Goal: Obtain resource: Obtain resource

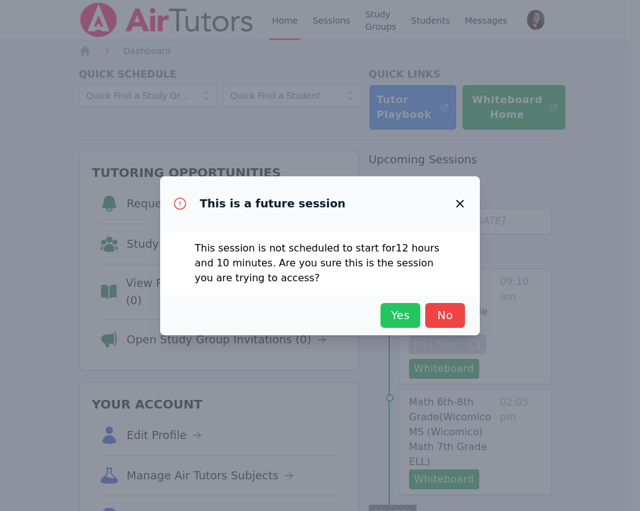
click at [406, 324] on button "Yes" at bounding box center [400, 315] width 40 height 25
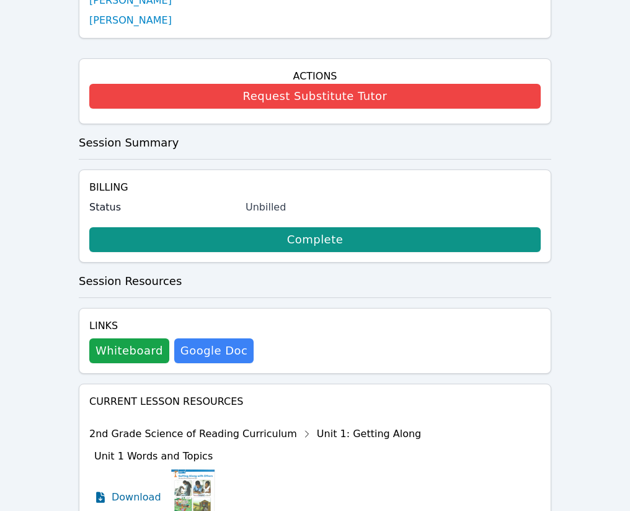
scroll to position [356, 0]
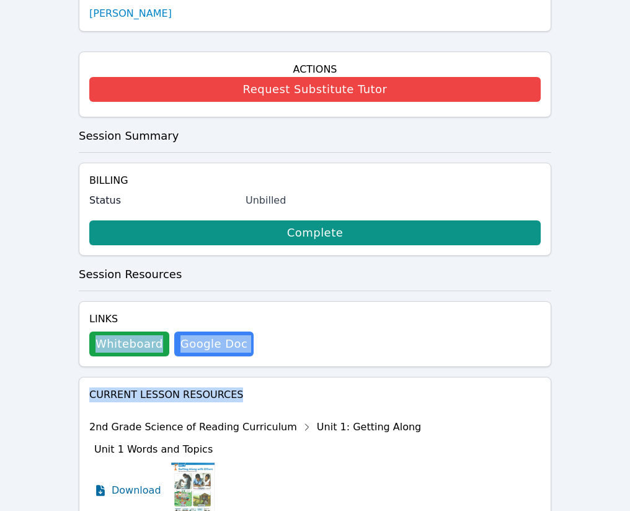
drag, startPoint x: 553, startPoint y: 293, endPoint x: 635, endPoint y: 215, distance: 113.2
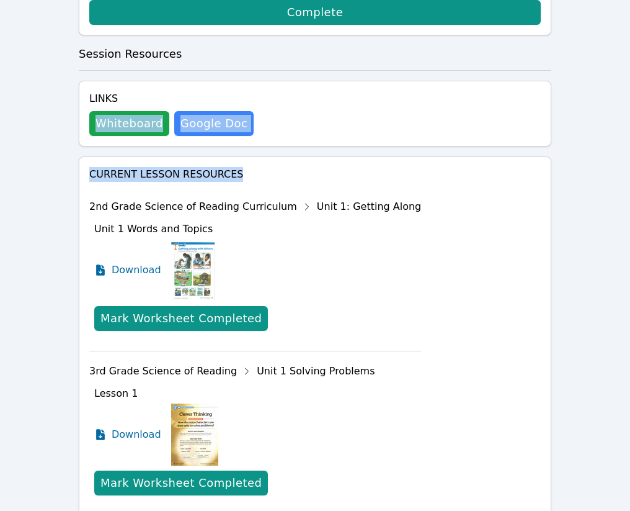
scroll to position [594, 0]
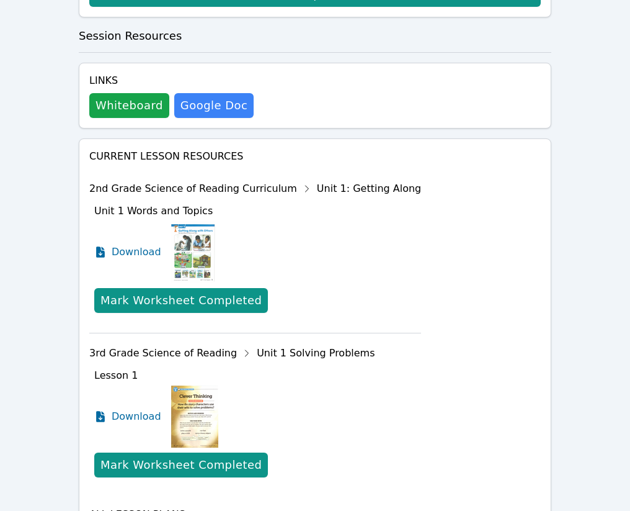
click at [507, 209] on div "Current Lesson Resources 2nd Grade Science of Reading Curriculum Unit 1: Gettin…" at bounding box center [315, 359] width 452 height 420
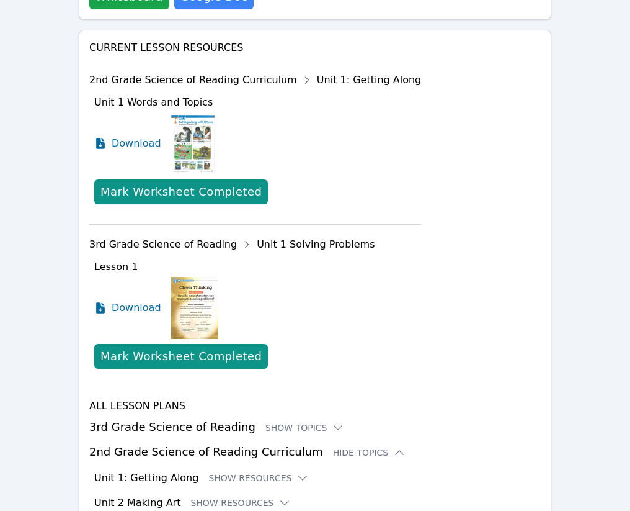
scroll to position [750, 0]
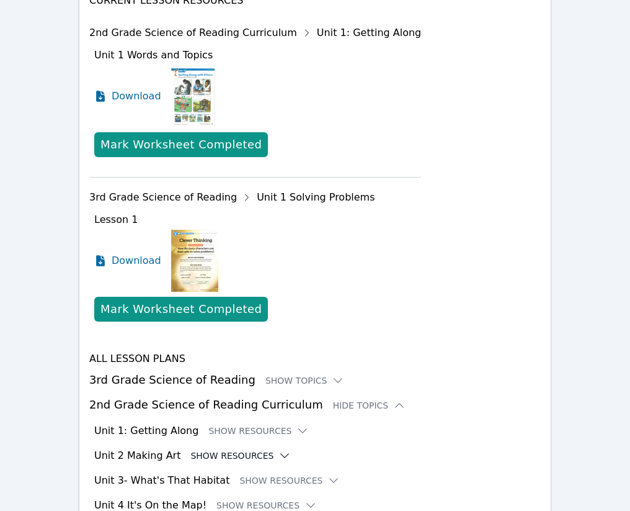
click at [207, 449] on button "Show Resources" at bounding box center [240, 455] width 101 height 12
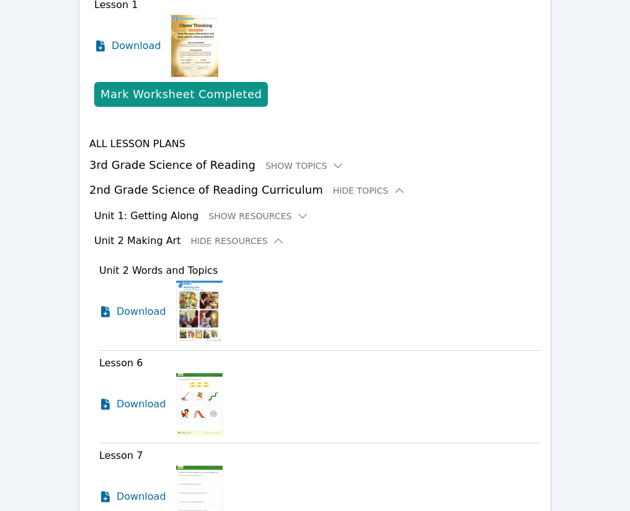
scroll to position [957, 0]
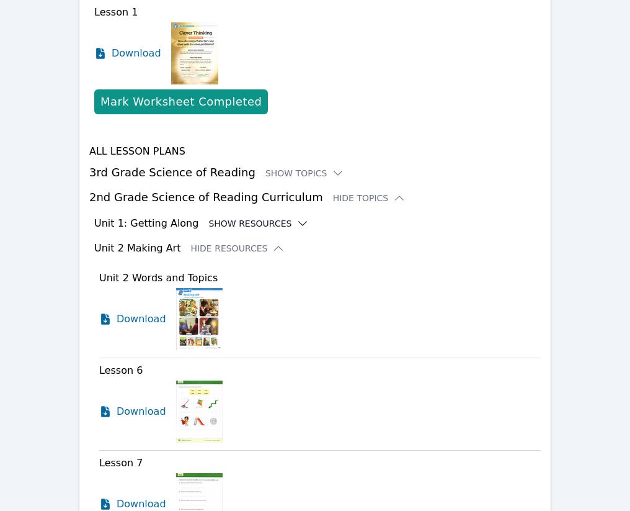
click at [211, 217] on button "Show Resources" at bounding box center [258, 223] width 101 height 12
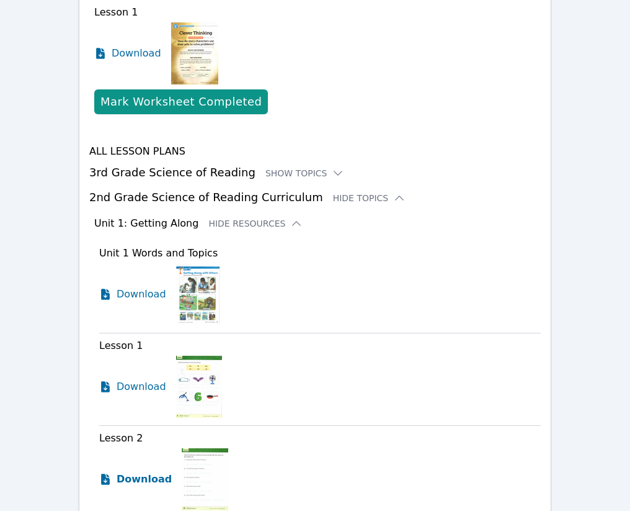
click at [135, 471] on span "Download" at bounding box center [144, 478] width 55 height 15
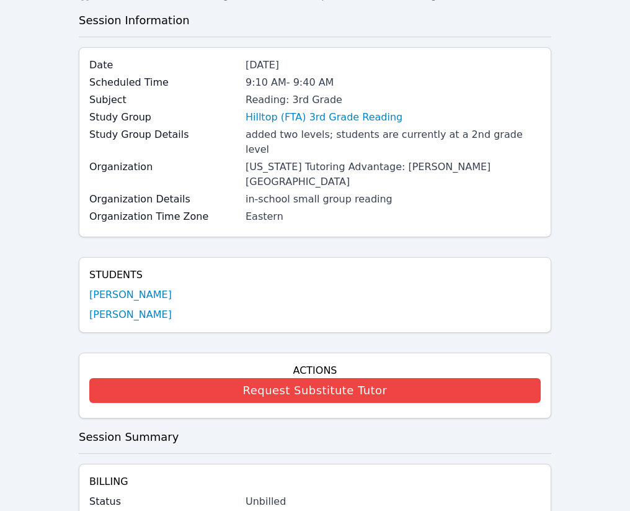
scroll to position [0, 0]
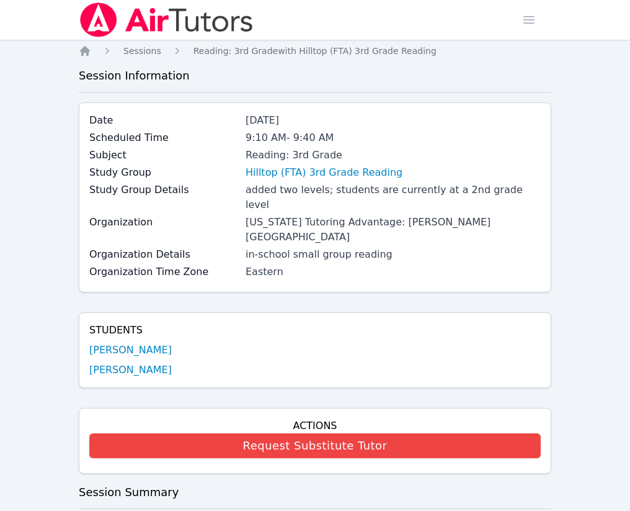
click at [0, 0] on link "Sessions" at bounding box center [0, 0] width 0 height 0
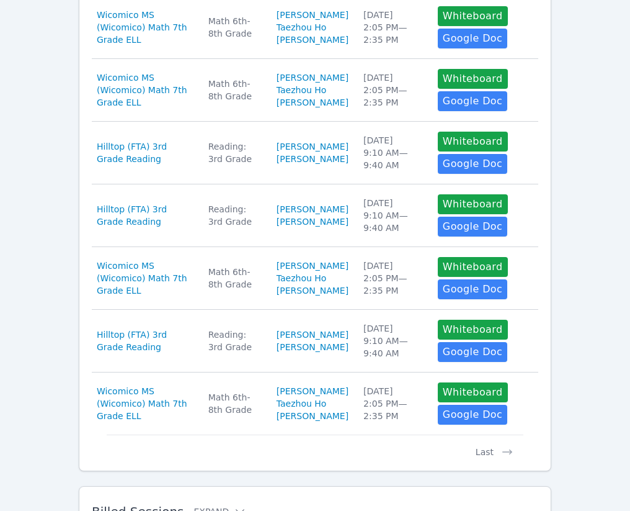
scroll to position [601, 0]
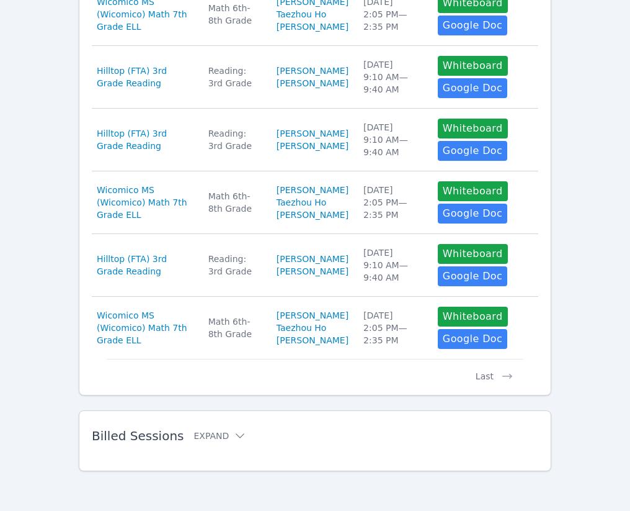
click at [192, 442] on h2 "Billed Sessions Expand" at bounding box center [295, 435] width 407 height 15
click at [198, 431] on button "Expand" at bounding box center [220, 435] width 53 height 12
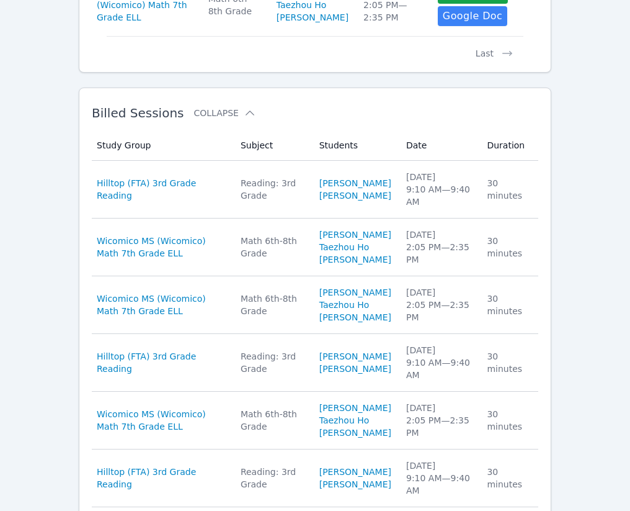
scroll to position [890, 0]
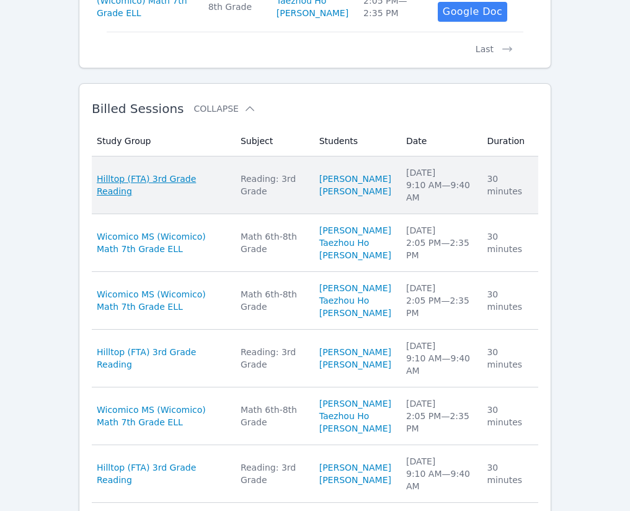
click at [192, 197] on span "Hilltop (FTA) 3rd Grade Reading" at bounding box center [161, 184] width 129 height 25
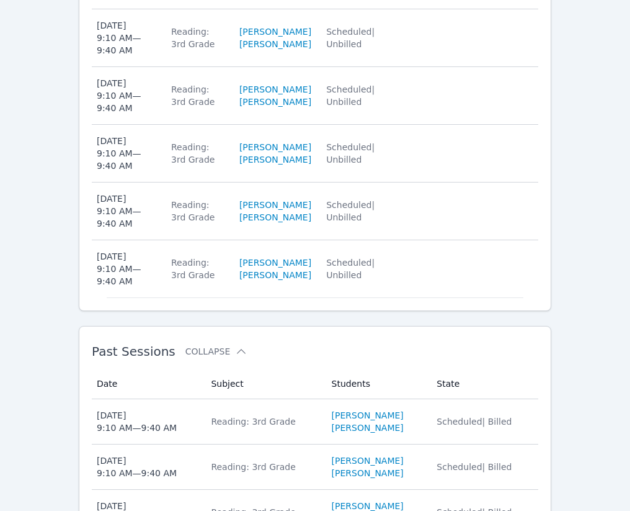
scroll to position [1083, 0]
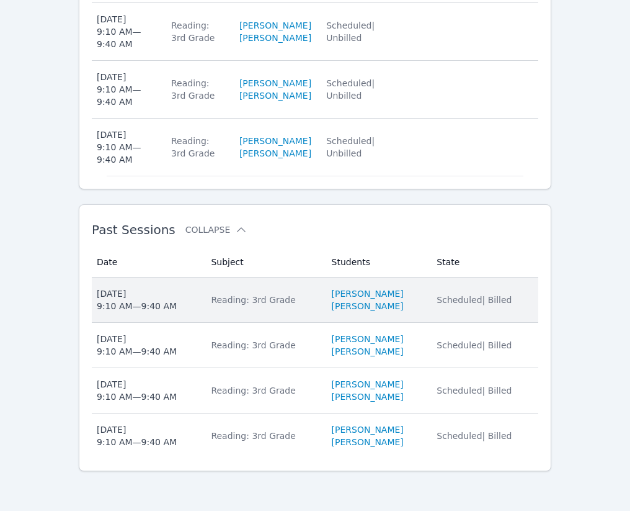
click at [134, 300] on div "[DATE] 9:10 AM — 9:40 AM" at bounding box center [137, 299] width 80 height 25
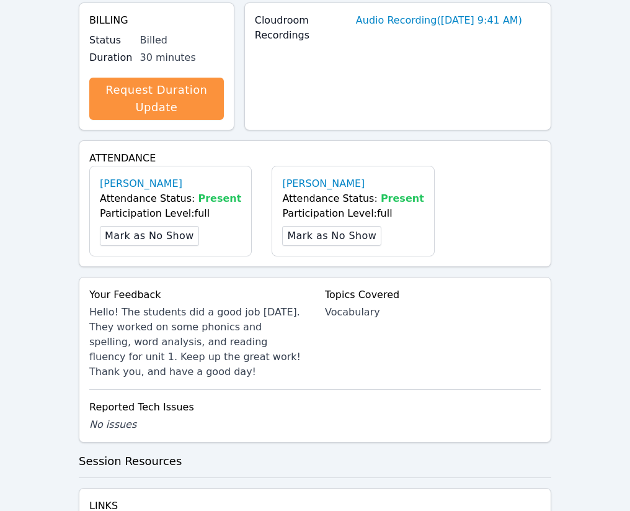
scroll to position [448, 0]
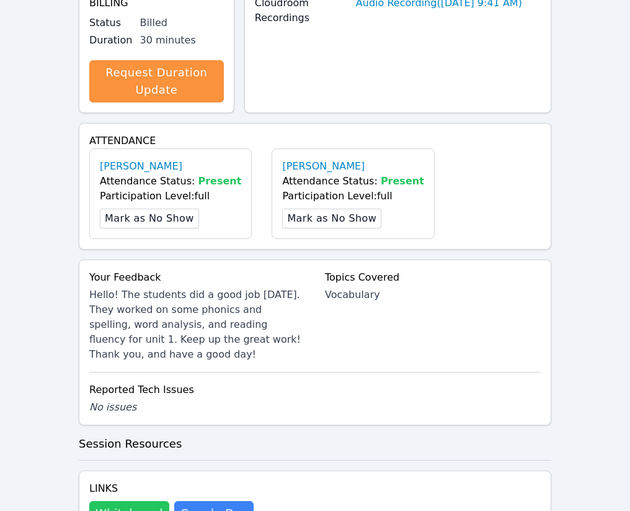
click at [146, 489] on button "Whiteboard" at bounding box center [129, 513] width 80 height 25
